Goal: Navigation & Orientation: Find specific page/section

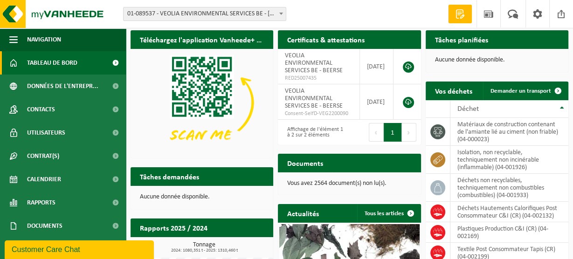
scroll to position [4, 0]
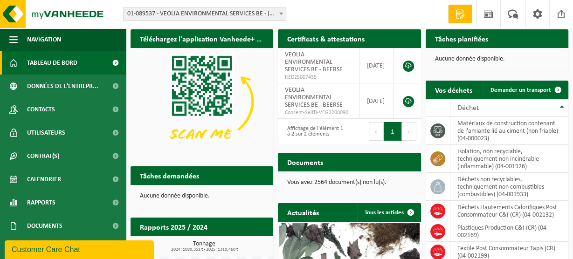
click at [55, 66] on span "Tableau de bord" at bounding box center [52, 62] width 50 height 23
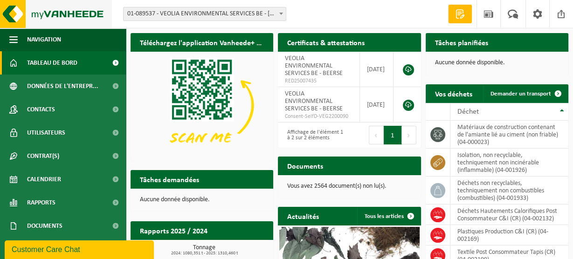
click at [58, 12] on img at bounding box center [56, 14] width 112 height 28
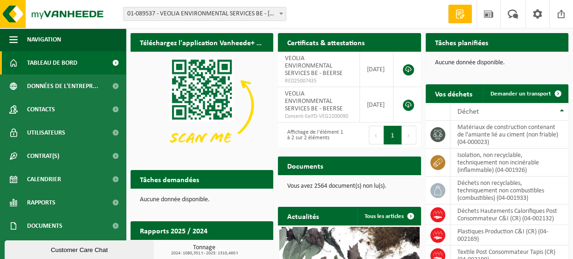
click at [267, 7] on span "01-089537 - VEOLIA ENVIRONMENTAL SERVICES BE - [STREET_ADDRESS]" at bounding box center [204, 13] width 162 height 13
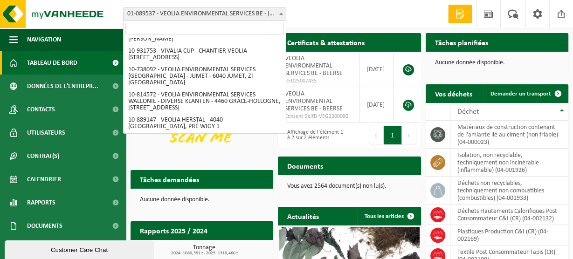
scroll to position [796, 0]
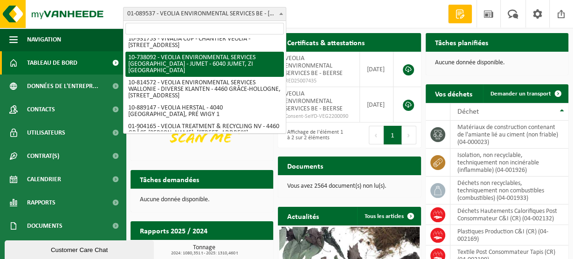
click at [281, 15] on span at bounding box center [280, 13] width 9 height 12
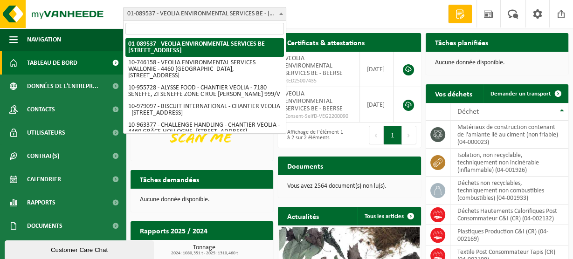
click at [281, 15] on span at bounding box center [280, 13] width 9 height 12
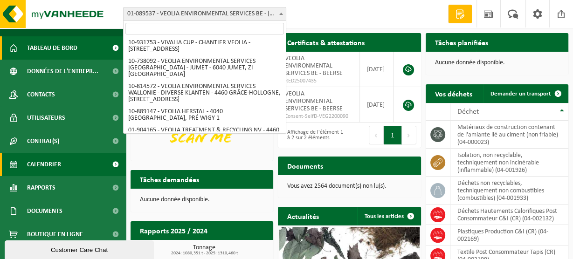
scroll to position [25, 0]
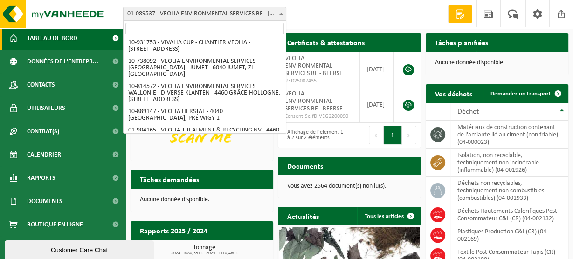
click at [72, 252] on div "Customer Care Chat" at bounding box center [79, 249] width 135 height 7
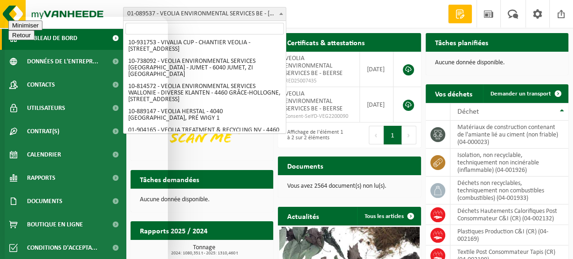
click at [42, 30] on button "Minimiser" at bounding box center [25, 26] width 34 height 10
